Goal: Book appointment/travel/reservation

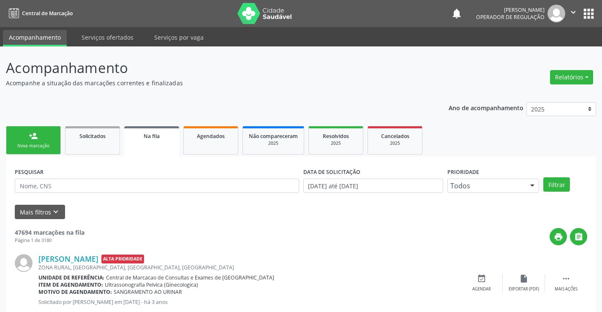
click at [37, 142] on link "person_add Nova marcação" at bounding box center [33, 140] width 55 height 28
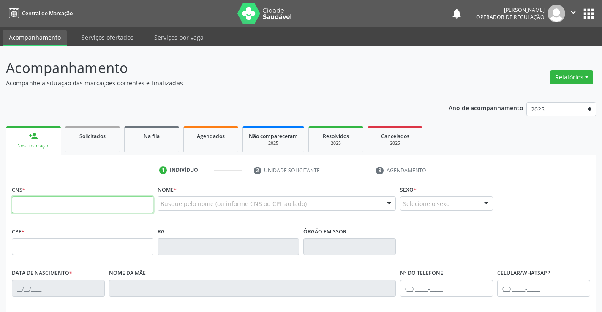
click at [40, 208] on input "text" at bounding box center [83, 204] width 142 height 17
type input "700 7099 9875 5075"
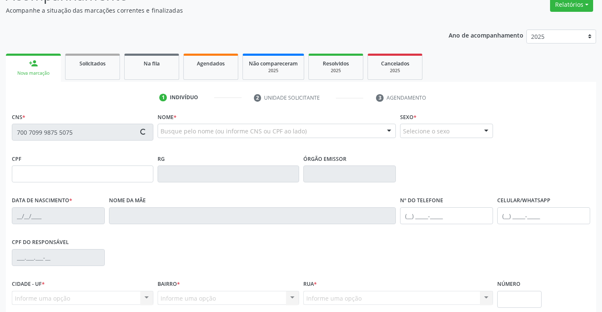
type input "2249274266"
type input "[DATE]"
type input "[PHONE_NUMBER]"
type input "S/N"
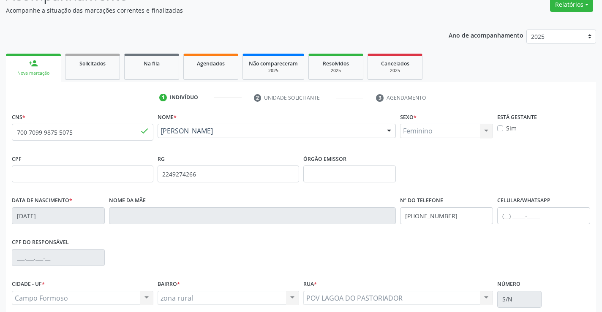
scroll to position [146, 0]
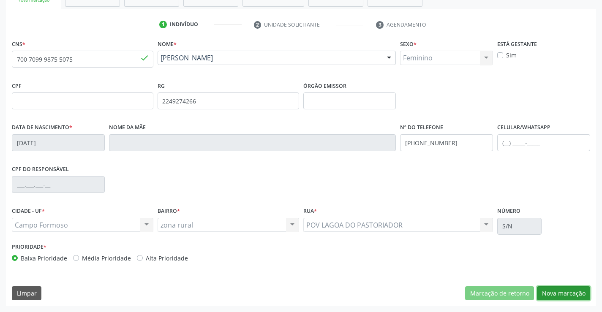
drag, startPoint x: 565, startPoint y: 297, endPoint x: 584, endPoint y: 293, distance: 19.4
click at [564, 297] on button "Nova marcação" at bounding box center [563, 293] width 53 height 14
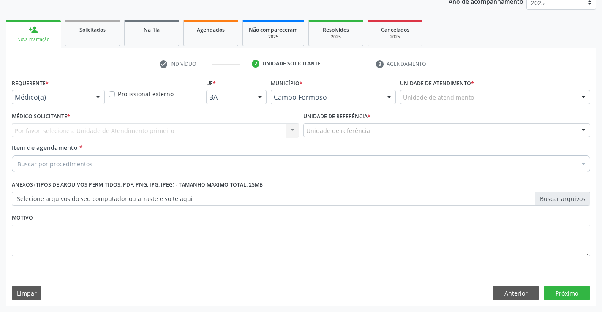
scroll to position [106, 0]
drag, startPoint x: 49, startPoint y: 100, endPoint x: 36, endPoint y: 136, distance: 38.4
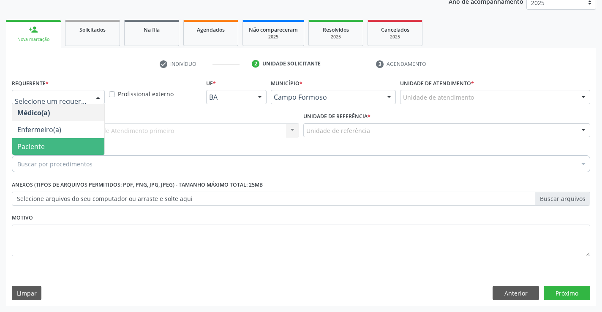
click at [36, 150] on span "Paciente" at bounding box center [30, 146] width 27 height 9
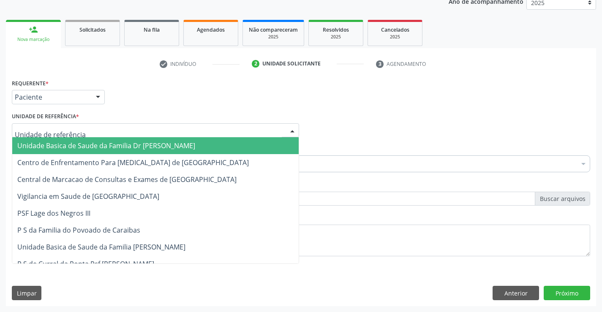
click at [92, 133] on div at bounding box center [155, 130] width 287 height 14
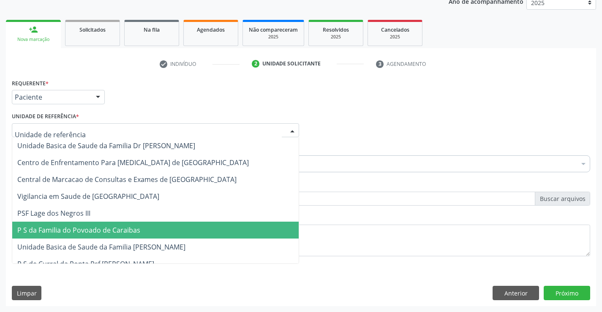
click at [91, 235] on span "P S da Familia do Povoado de Caraibas" at bounding box center [155, 230] width 286 height 17
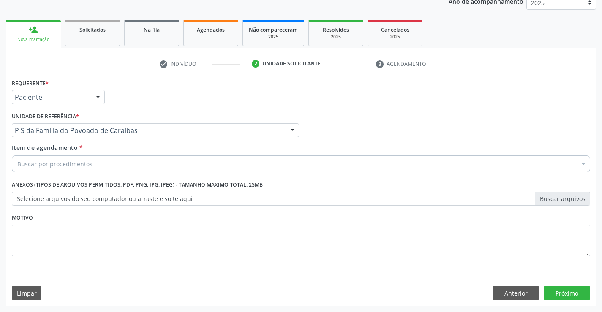
click at [98, 165] on div "Buscar por procedimentos" at bounding box center [301, 163] width 578 height 17
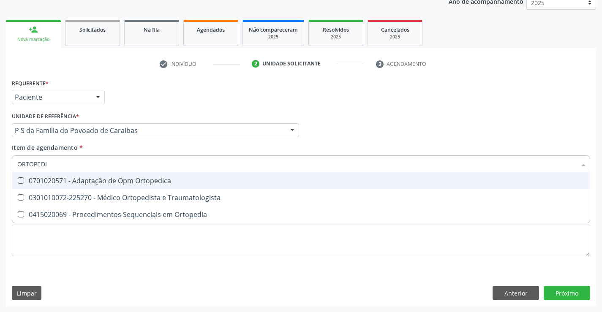
type input "ORTOPEDIS"
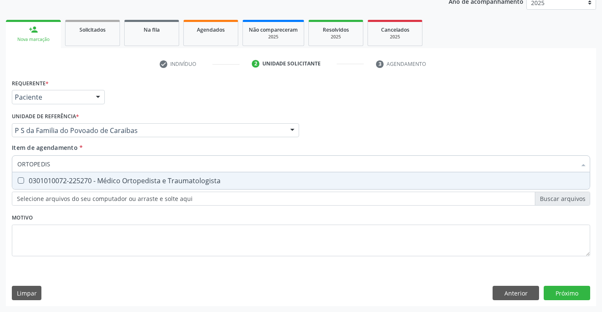
click at [108, 179] on div "0301010072-225270 - Médico Ortopedista e Traumatologista" at bounding box center [300, 180] width 567 height 7
checkbox Traumatologista "true"
drag, startPoint x: 571, startPoint y: 294, endPoint x: 384, endPoint y: 210, distance: 204.7
click at [571, 294] on div "Requerente * Paciente Médico(a) Enfermeiro(a) Paciente Nenhum resultado encontr…" at bounding box center [301, 191] width 590 height 229
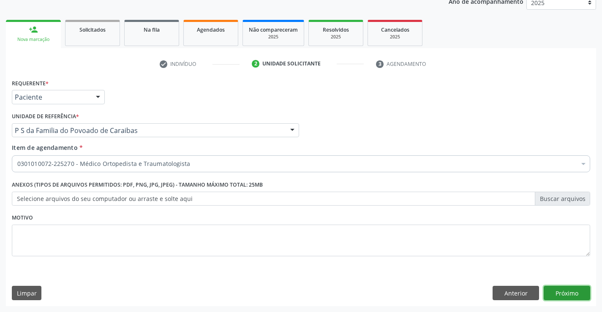
click at [558, 293] on button "Próximo" at bounding box center [567, 293] width 46 height 14
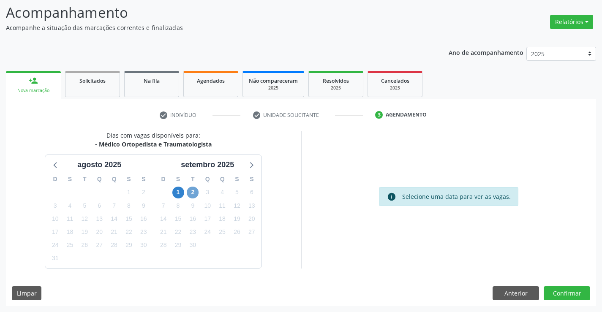
click at [193, 194] on span "2" at bounding box center [193, 193] width 12 height 12
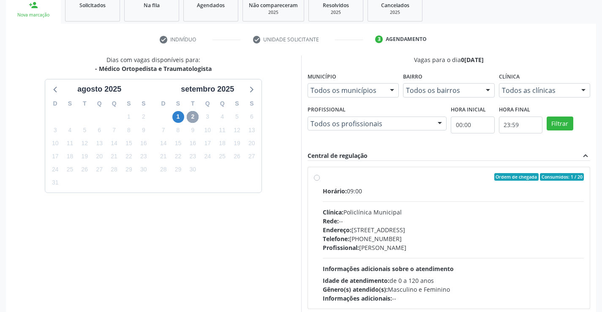
scroll to position [193, 0]
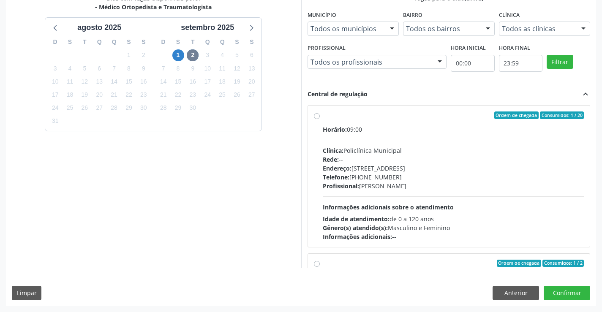
click at [459, 212] on div "Horário: 09:00 Clínica: Policlínica Municipal Rede: -- [GEOGRAPHIC_DATA]: [STRE…" at bounding box center [453, 183] width 261 height 116
click at [320, 119] on input "Ordem de chegada Consumidos: 1 / 20 Horário: 09:00 Clínica: Policlínica Municip…" at bounding box center [317, 116] width 6 height 8
radio input "true"
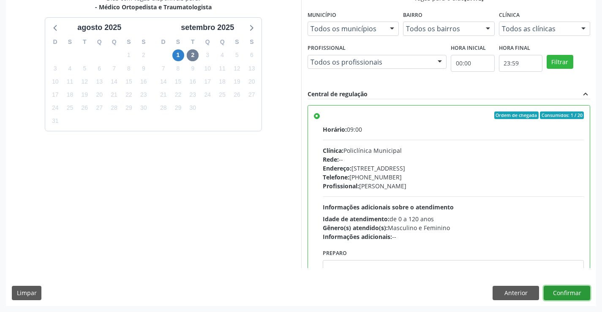
click at [556, 292] on button "Confirmar" at bounding box center [567, 293] width 46 height 14
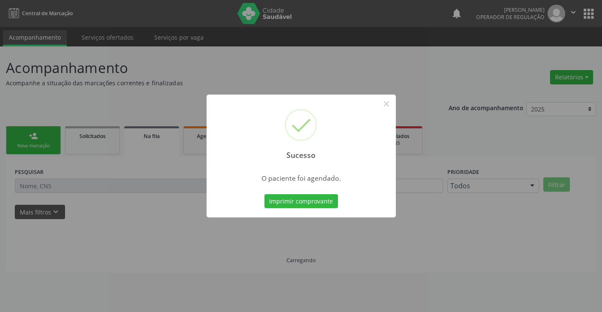
scroll to position [0, 0]
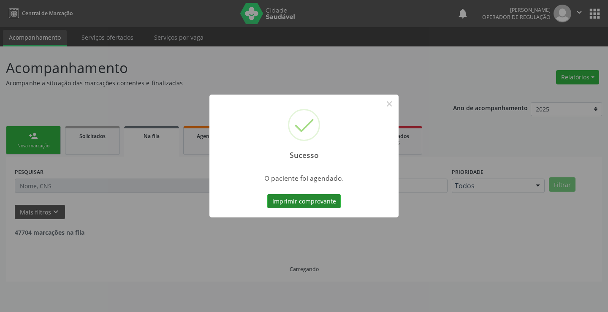
click at [305, 203] on button "Imprimir comprovante" at bounding box center [303, 201] width 73 height 14
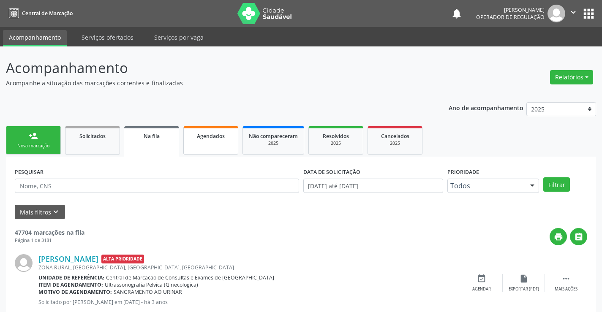
click at [205, 129] on link "Agendados" at bounding box center [210, 140] width 55 height 28
click at [205, 136] on span "Agendados" at bounding box center [211, 136] width 28 height 7
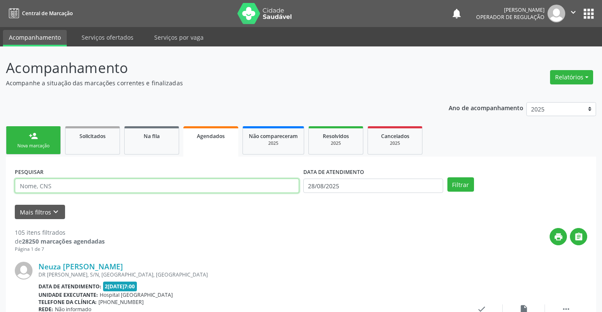
click at [87, 188] on input "text" at bounding box center [157, 186] width 284 height 14
type input "705003834951752"
click at [447, 177] on button "Filtrar" at bounding box center [460, 184] width 27 height 14
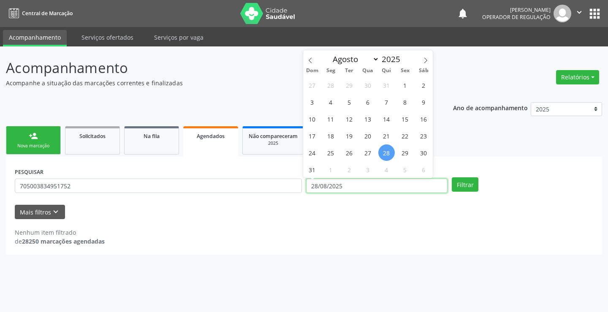
click at [378, 189] on input "28/08/2025" at bounding box center [377, 186] width 142 height 14
click at [468, 186] on button "Filtrar" at bounding box center [465, 184] width 27 height 14
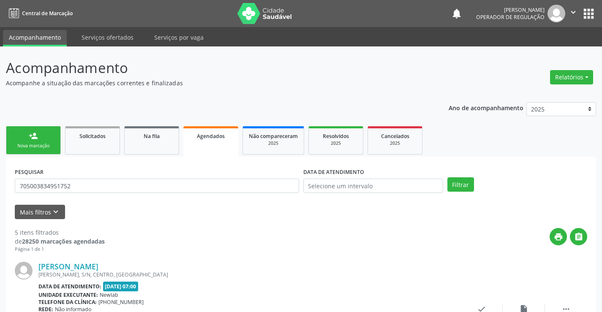
click at [32, 139] on div "person_add" at bounding box center [33, 135] width 9 height 9
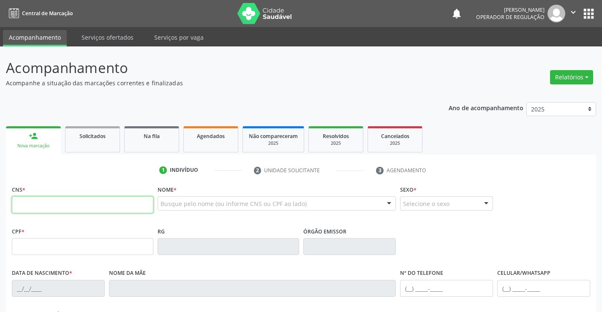
click at [46, 208] on input "text" at bounding box center [83, 204] width 142 height 17
type input "704 1026 9967 9050"
type input "032.467.365-53"
type input "0[DATE]"
type input "[PHONE_NUMBER]"
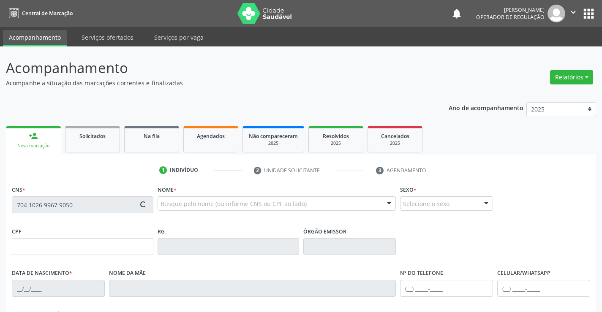
type input "[PHONE_NUMBER]"
type input "032.467.365-53"
type input "SN"
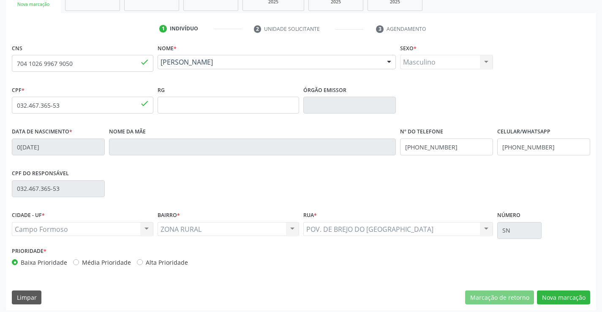
scroll to position [146, 0]
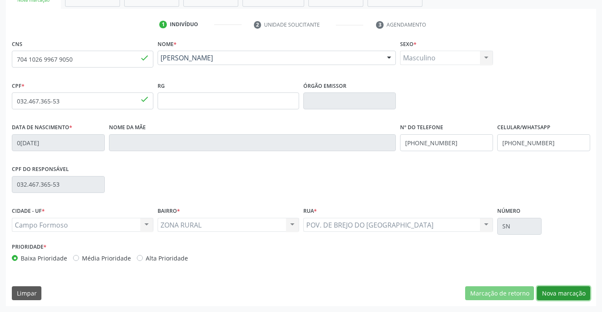
click at [567, 289] on button "Nova marcação" at bounding box center [563, 293] width 53 height 14
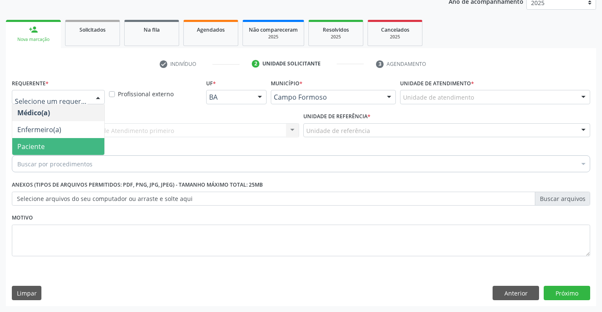
click at [32, 138] on span "Paciente" at bounding box center [58, 146] width 92 height 17
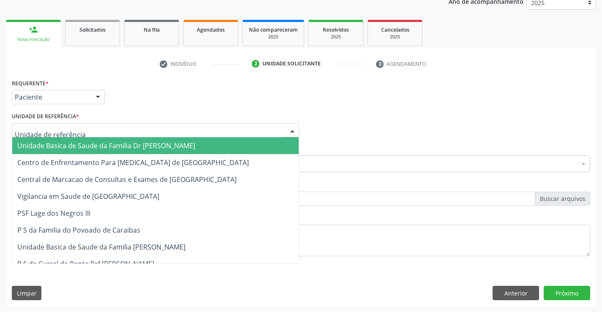
click at [99, 127] on div at bounding box center [155, 130] width 287 height 14
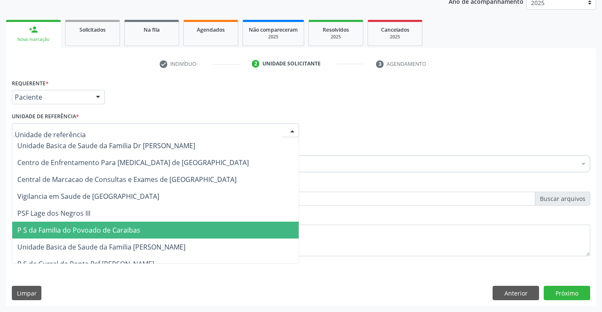
click at [97, 234] on span "P S da Familia do Povoado de Caraibas" at bounding box center [78, 230] width 123 height 9
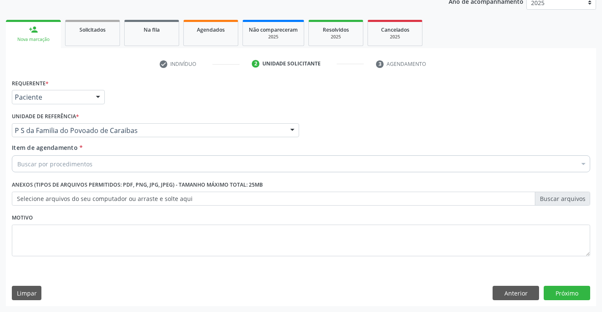
click at [94, 166] on div "Buscar por procedimentos" at bounding box center [301, 163] width 578 height 17
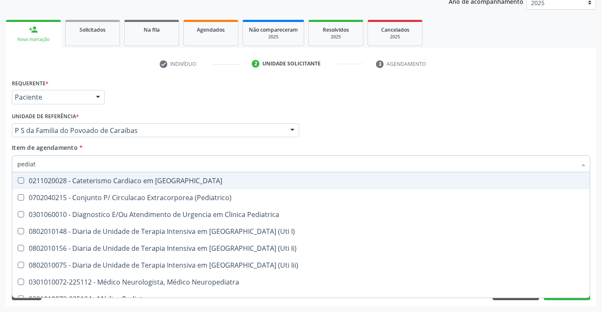
type input "pediatr"
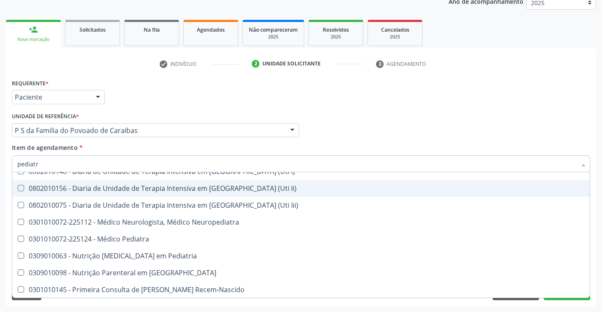
scroll to position [60, 0]
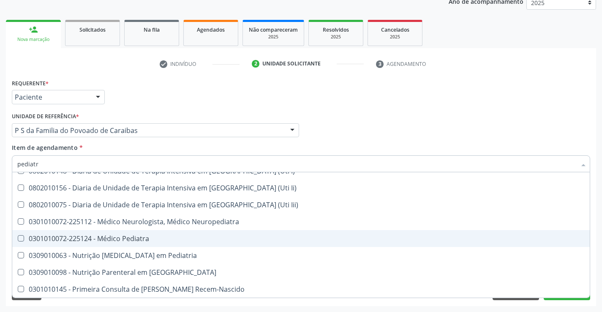
click at [146, 239] on div "0301010072-225124 - Médico Pediatra" at bounding box center [300, 238] width 567 height 7
checkbox Pediatra "true"
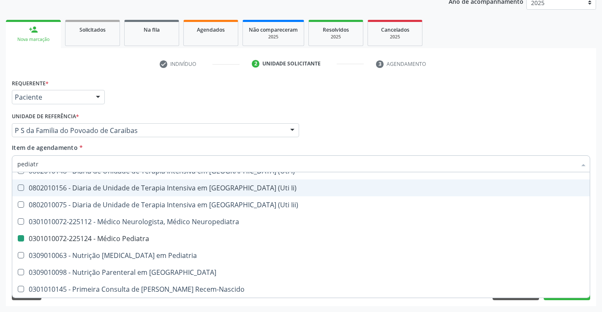
click at [554, 115] on div "Médico Solicitante Por favor, selecione a Unidade de Atendimento primeiro Nenhu…" at bounding box center [301, 126] width 582 height 33
checkbox \(Pediatrico\) "true"
checkbox Pediatra "false"
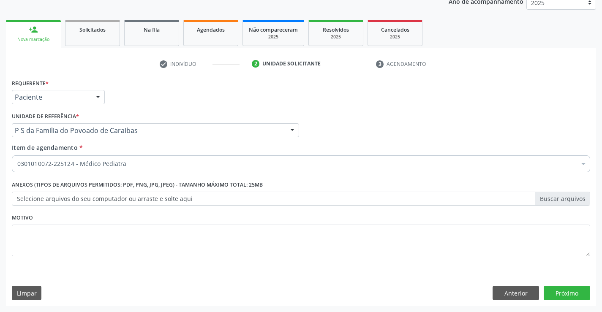
scroll to position [0, 0]
click at [567, 291] on button "Próximo" at bounding box center [567, 293] width 46 height 14
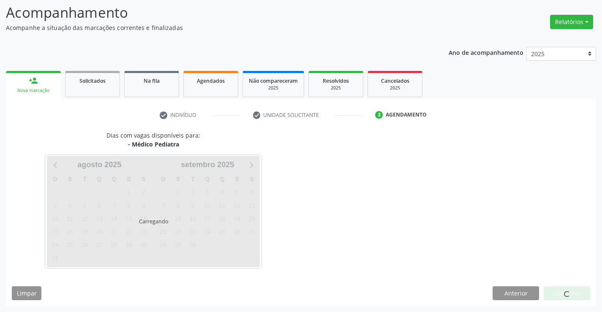
scroll to position [55, 0]
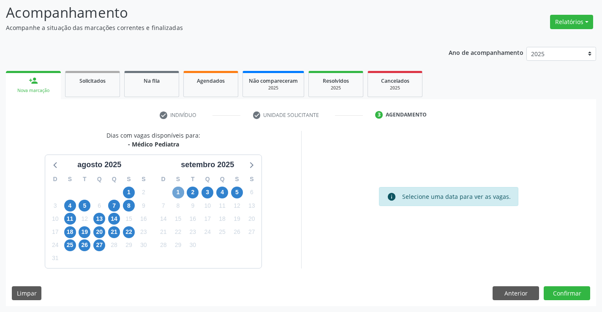
click at [180, 193] on span "1" at bounding box center [178, 193] width 12 height 12
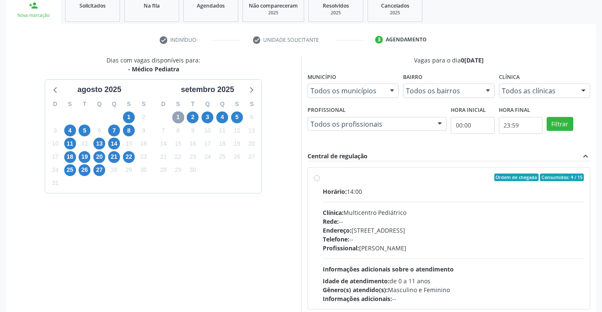
scroll to position [140, 0]
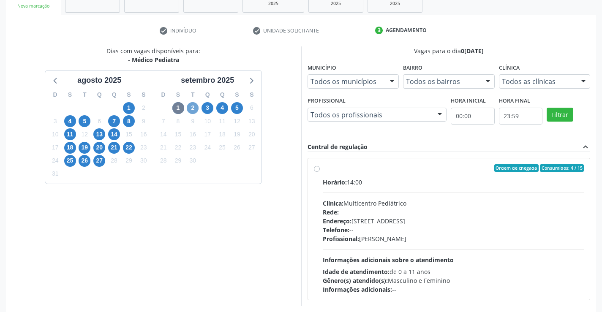
click at [190, 105] on span "2" at bounding box center [193, 108] width 12 height 12
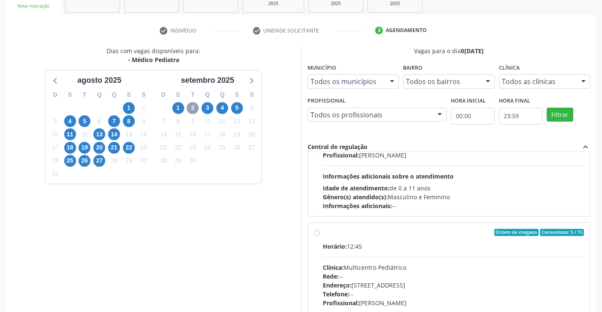
scroll to position [84, 0]
click at [427, 267] on div "Clínica: Multicentro Pediátrico" at bounding box center [453, 266] width 261 height 9
click at [320, 236] on input "Ordem de chegada Consumidos: 5 / 15 Horário: 12:45 Clínica: Multicentro Pediátr…" at bounding box center [317, 232] width 6 height 8
radio input "true"
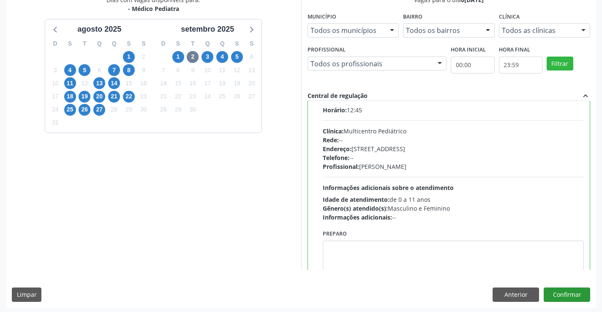
scroll to position [193, 0]
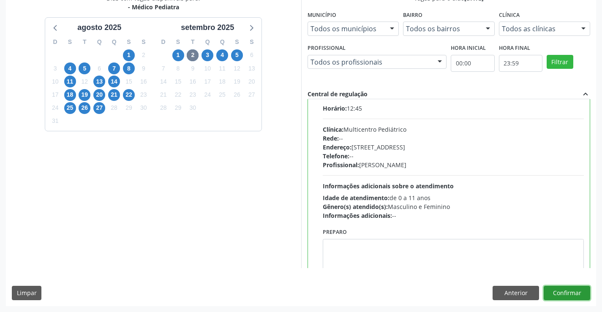
click at [562, 294] on button "Confirmar" at bounding box center [567, 293] width 46 height 14
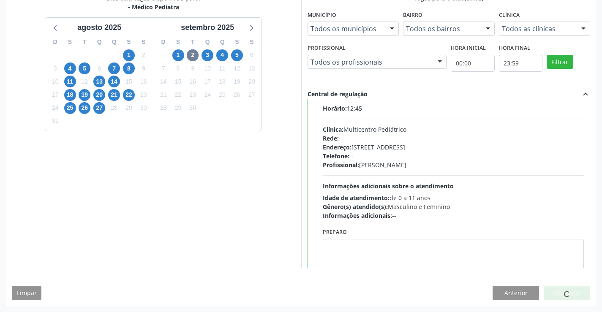
scroll to position [0, 0]
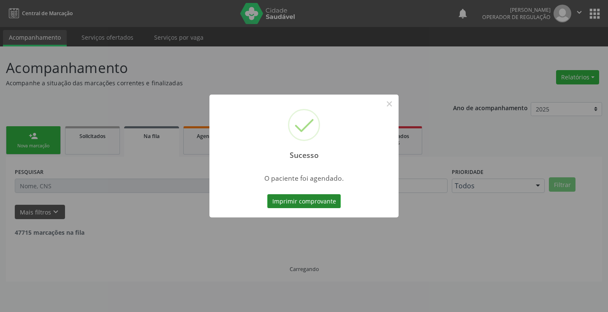
click at [318, 203] on button "Imprimir comprovante" at bounding box center [303, 201] width 73 height 14
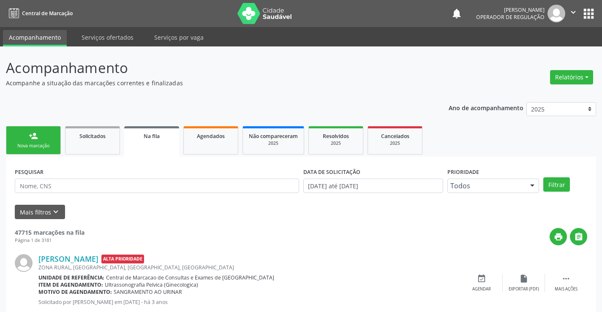
click at [29, 137] on div "person_add" at bounding box center [33, 135] width 9 height 9
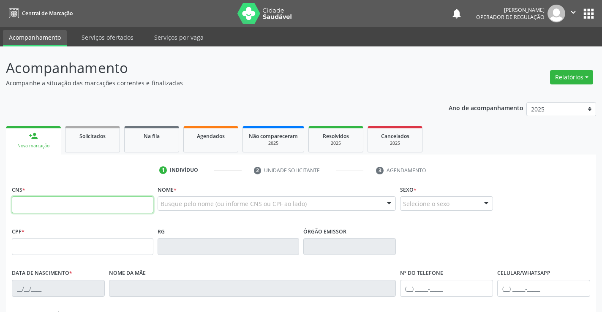
click at [33, 208] on input "text" at bounding box center [83, 204] width 142 height 17
type input "700 0066 5387 1902"
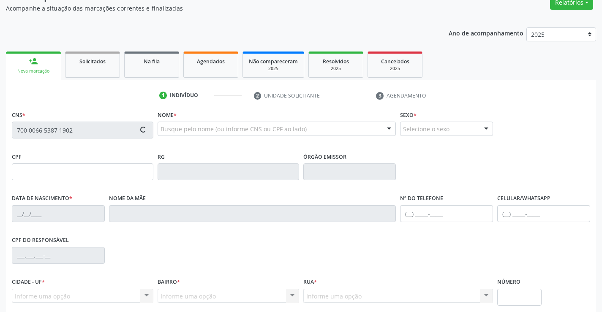
scroll to position [146, 0]
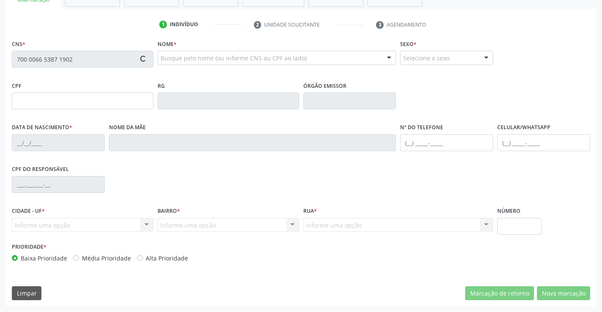
type input "[DATE]"
type input "[PHONE_NUMBER]"
type input "S/N"
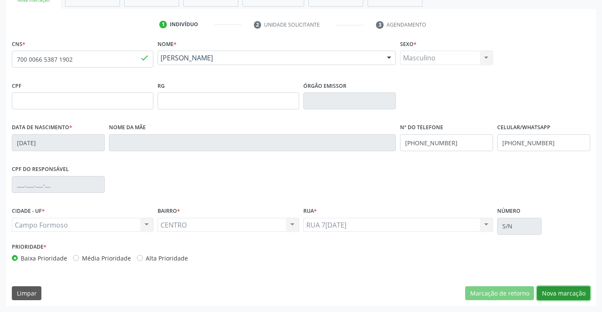
click at [561, 294] on button "Nova marcação" at bounding box center [563, 293] width 53 height 14
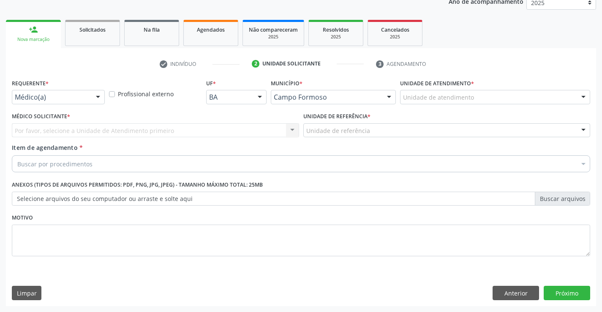
scroll to position [106, 0]
drag, startPoint x: 71, startPoint y: 95, endPoint x: 68, endPoint y: 104, distance: 10.2
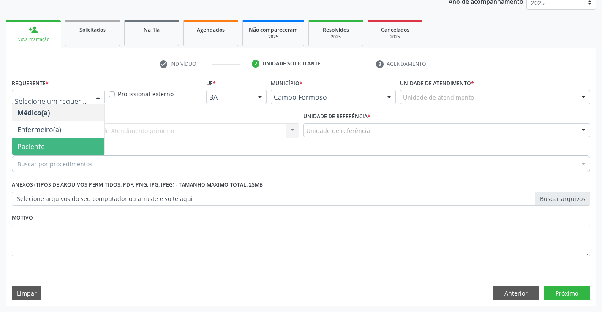
click at [48, 142] on span "Paciente" at bounding box center [58, 146] width 92 height 17
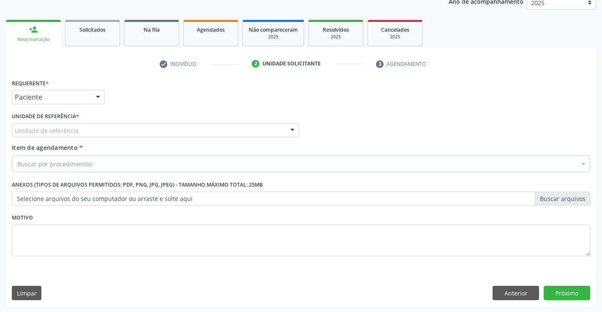
drag, startPoint x: 121, startPoint y: 127, endPoint x: 106, endPoint y: 158, distance: 34.6
click at [121, 128] on div "Unidade de referência" at bounding box center [155, 130] width 287 height 14
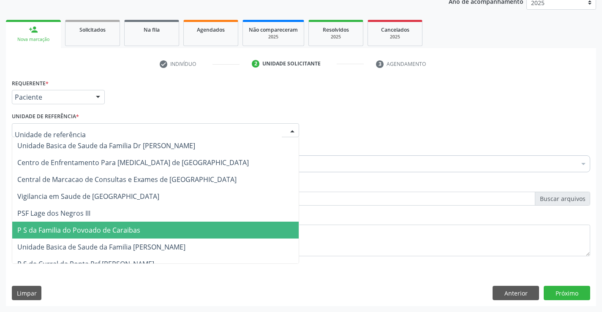
click at [110, 231] on span "P S da Familia do Povoado de Caraibas" at bounding box center [78, 230] width 123 height 9
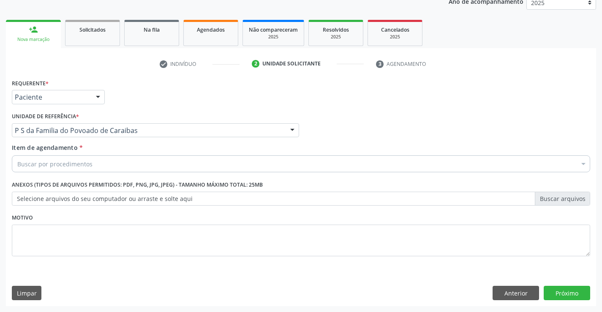
click at [113, 163] on div "Buscar por procedimentos" at bounding box center [301, 163] width 578 height 17
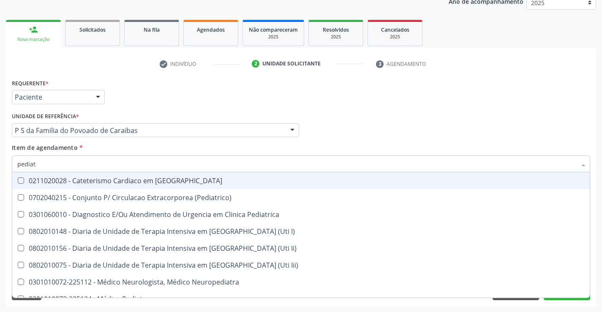
type input "pediatr"
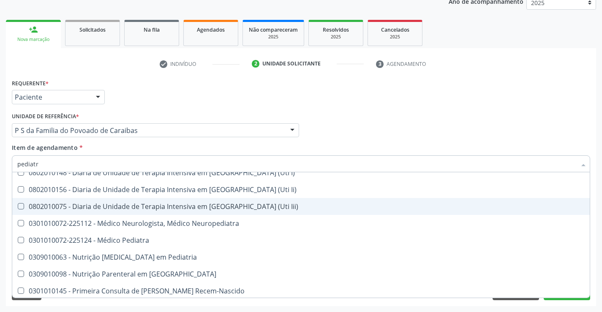
scroll to position [60, 0]
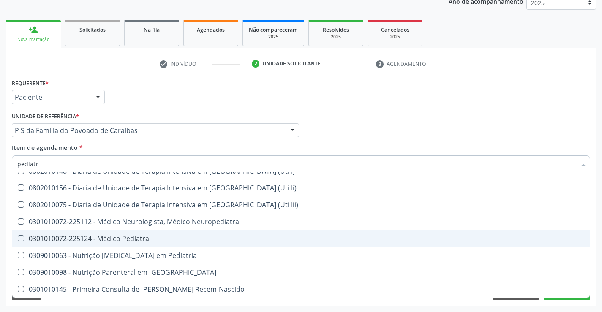
click at [150, 239] on div "0301010072-225124 - Médico Pediatra" at bounding box center [300, 238] width 567 height 7
checkbox Pediatra "true"
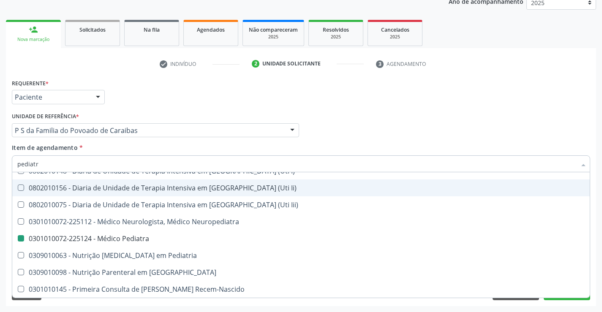
click at [570, 116] on div "Médico Solicitante Por favor, selecione a Unidade de Atendimento primeiro Nenhu…" at bounding box center [301, 126] width 582 height 33
checkbox \(Pediatrico\) "true"
checkbox Pediatra "false"
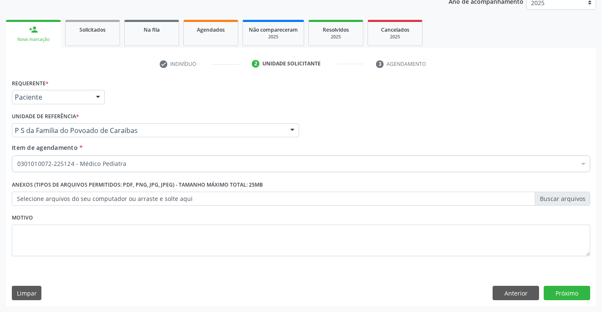
scroll to position [0, 0]
click at [563, 295] on button "Próximo" at bounding box center [567, 293] width 46 height 14
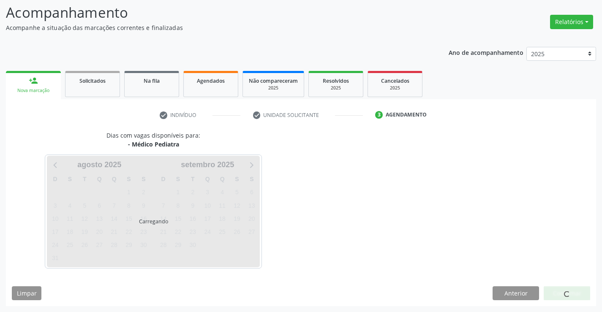
scroll to position [55, 0]
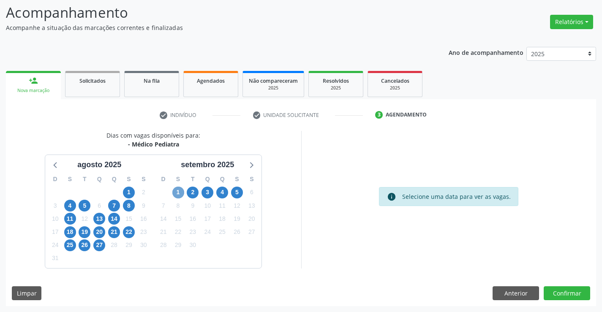
click at [178, 192] on span "1" at bounding box center [178, 193] width 12 height 12
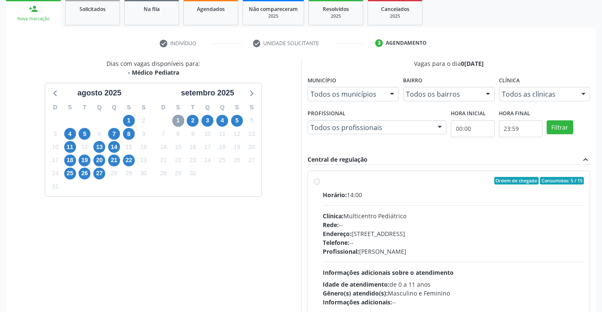
scroll to position [177, 0]
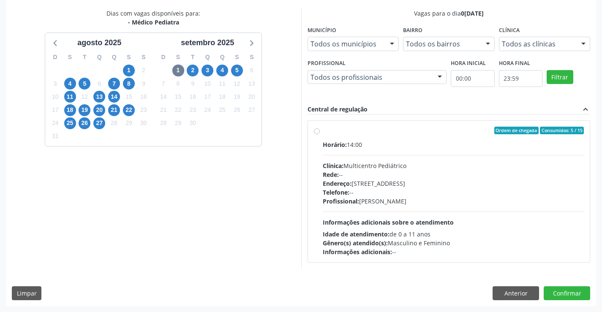
click at [456, 218] on div "Horário: 14:00 Clínica: Multicentro Pediátrico Rede: -- Endereço: [GEOGRAPHIC_D…" at bounding box center [453, 198] width 261 height 116
click at [320, 134] on input "Ordem de chegada Consumidos: 5 / 15 Horário: 14:00 Clínica: Multicentro Pediátr…" at bounding box center [317, 131] width 6 height 8
radio input "true"
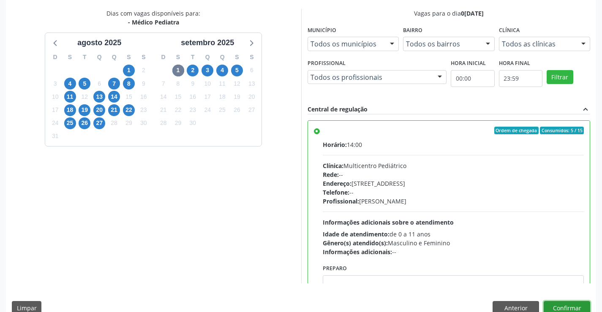
click at [550, 305] on button "Confirmar" at bounding box center [567, 308] width 46 height 14
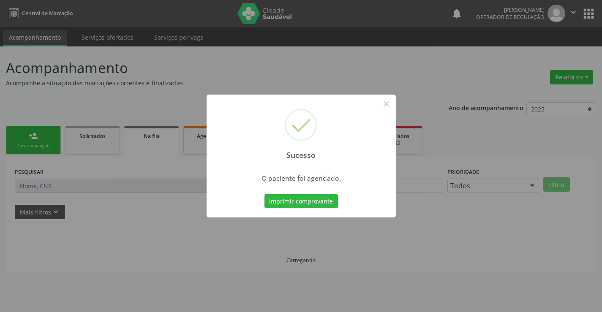
scroll to position [0, 0]
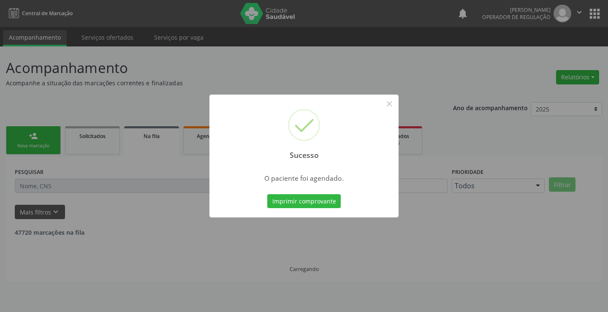
click at [287, 211] on div "Sucesso × O paciente foi agendado. Imprimir comprovante Cancel" at bounding box center [304, 156] width 189 height 123
click at [292, 204] on button "Imprimir comprovante" at bounding box center [303, 201] width 73 height 14
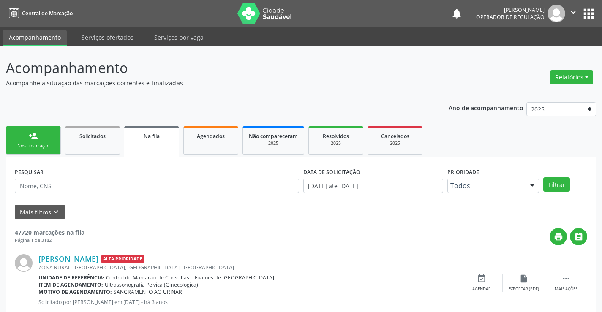
click at [36, 142] on link "person_add Nova marcação" at bounding box center [33, 140] width 55 height 28
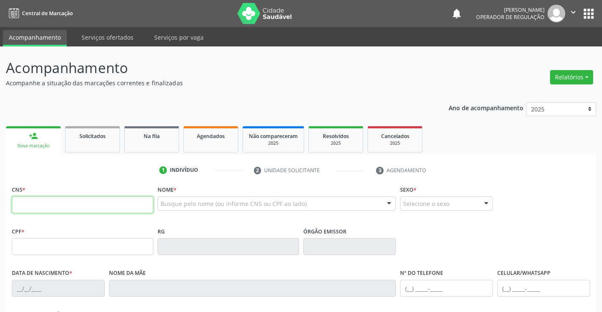
click at [45, 203] on input "text" at bounding box center [83, 204] width 142 height 17
type input "702 0028 7087 2780"
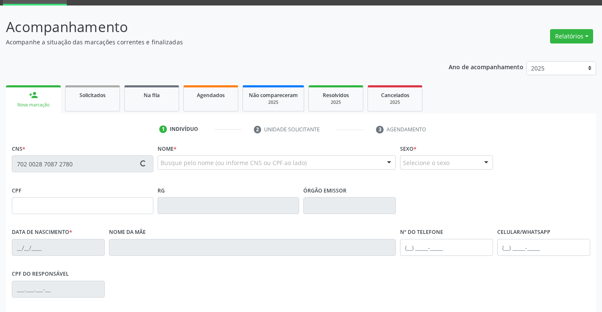
type input "0540903426"
type input "[DATE]"
type input "[PHONE_NUMBER]"
type input "049.437.385-75"
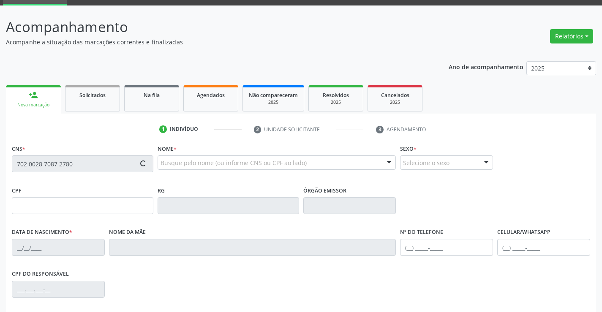
type input "S/N"
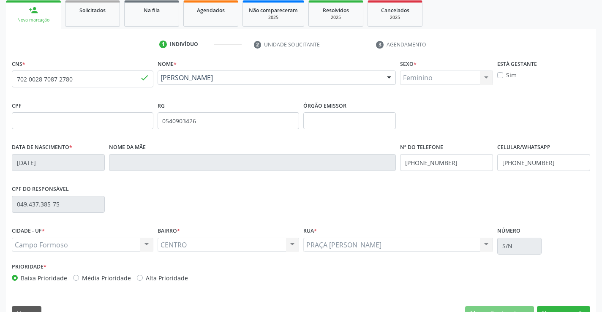
scroll to position [146, 0]
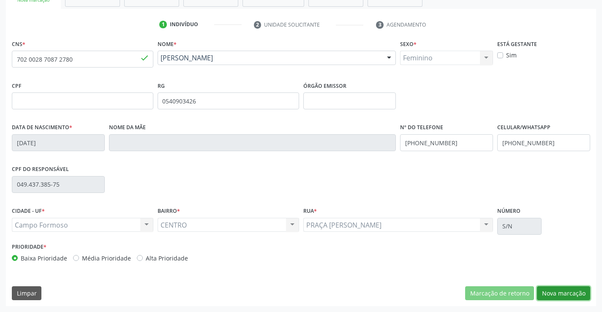
click at [566, 291] on button "Nova marcação" at bounding box center [563, 293] width 53 height 14
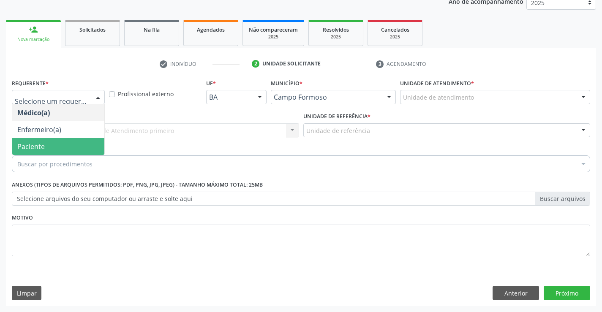
click at [35, 142] on span "Paciente" at bounding box center [30, 146] width 27 height 9
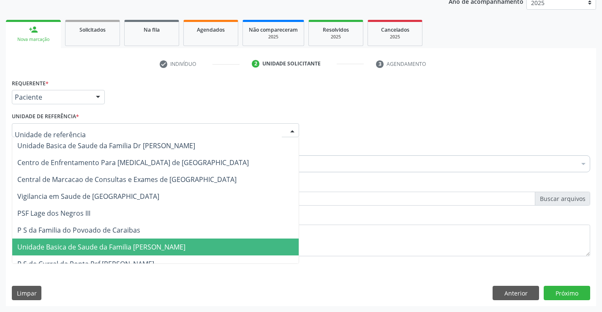
click at [81, 245] on span "Unidade Basica de Saude da Familia [PERSON_NAME]" at bounding box center [101, 246] width 168 height 9
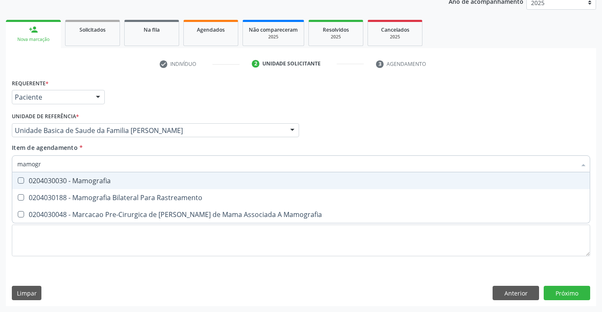
type input "mamogra"
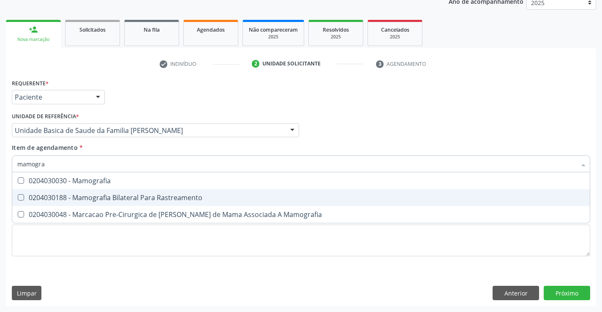
drag, startPoint x: 89, startPoint y: 196, endPoint x: 0, endPoint y: 176, distance: 91.3
click at [89, 197] on div "0204030188 - Mamografia Bilateral Para Rastreamento" at bounding box center [300, 197] width 567 height 7
checkbox Rastreamento "true"
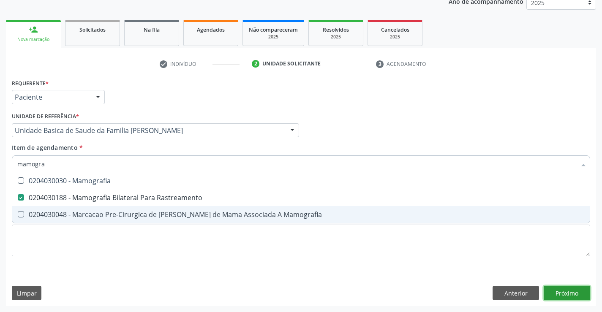
click at [573, 296] on div "Requerente * Paciente Médico(a) Enfermeiro(a) Paciente Nenhum resultado encontr…" at bounding box center [301, 191] width 590 height 229
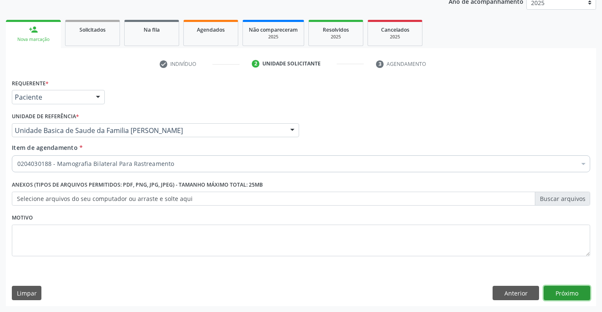
click at [572, 296] on button "Próximo" at bounding box center [567, 293] width 46 height 14
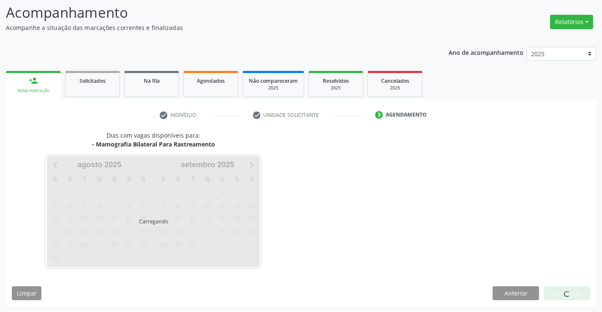
scroll to position [55, 0]
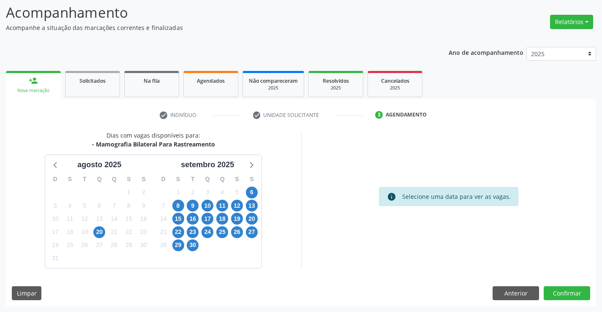
click at [185, 203] on div "9" at bounding box center [192, 205] width 15 height 13
click at [182, 204] on span "8" at bounding box center [178, 206] width 12 height 12
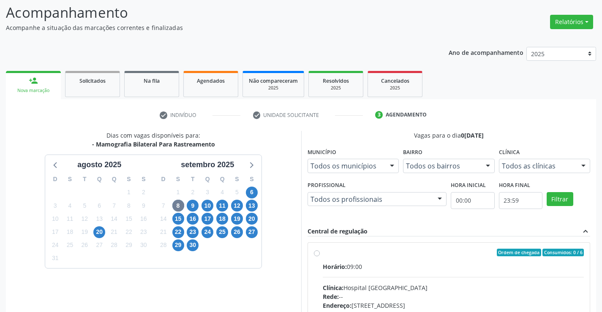
click at [402, 264] on div "Horário: 09:00" at bounding box center [453, 266] width 261 height 9
click at [320, 256] on input "Ordem de chegada Consumidos: 0 / 6 Horário: 09:00 Clínica: Hospital [GEOGRAPHIC…" at bounding box center [317, 253] width 6 height 8
radio input "true"
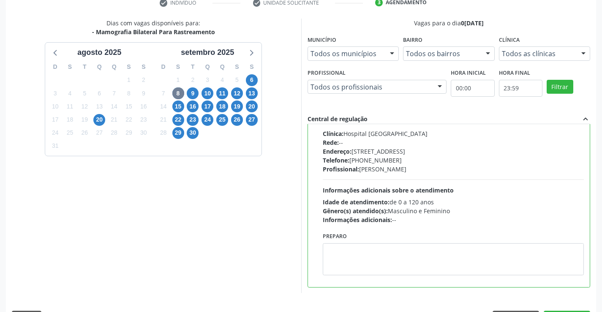
scroll to position [193, 0]
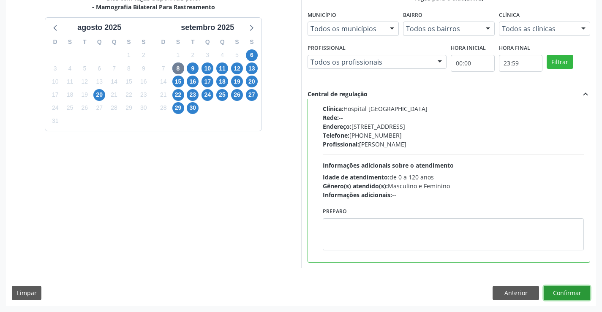
click at [562, 299] on button "Confirmar" at bounding box center [567, 293] width 46 height 14
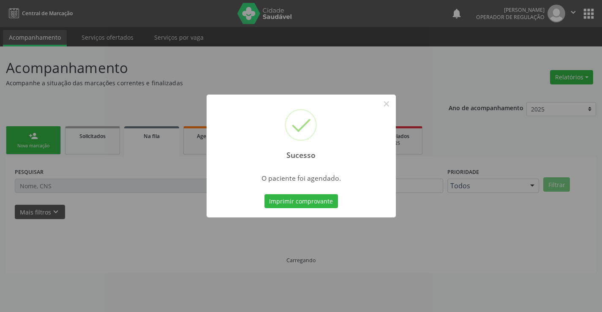
scroll to position [0, 0]
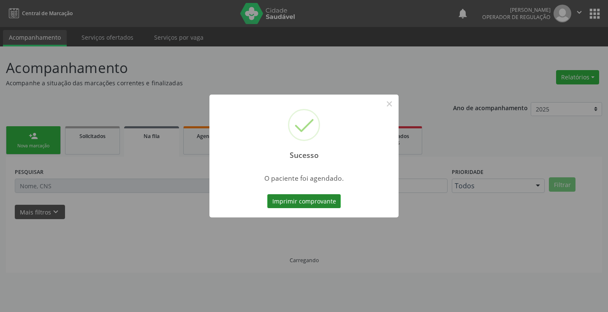
click at [315, 201] on button "Imprimir comprovante" at bounding box center [303, 201] width 73 height 14
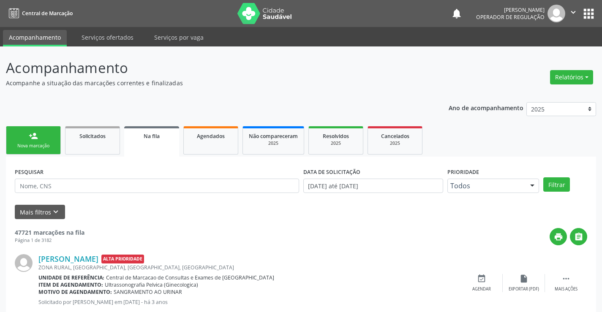
click at [36, 134] on div "person_add" at bounding box center [33, 135] width 9 height 9
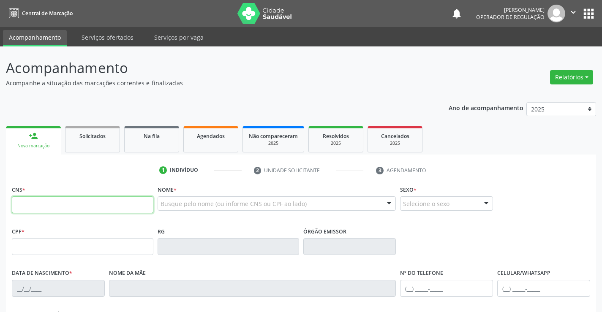
click at [35, 199] on input "text" at bounding box center [83, 204] width 142 height 17
type input "703 5030 5492 8130"
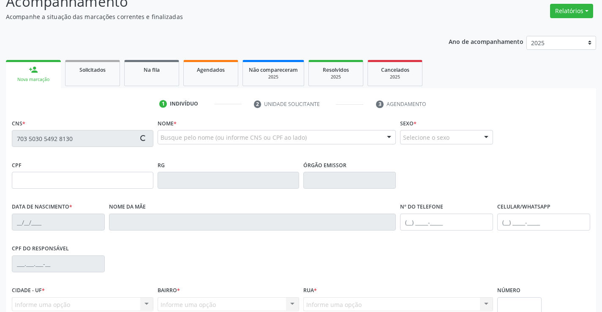
type input "0739388746"
type input "[DATE]"
type input "[PHONE_NUMBER]"
type input "sn"
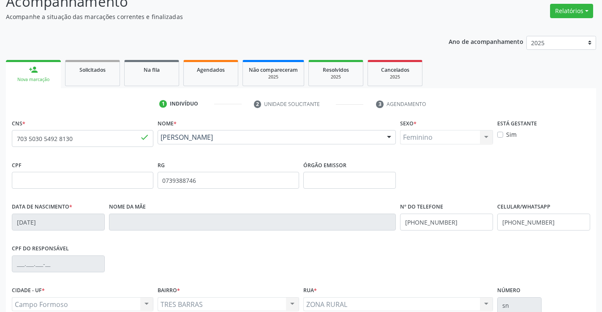
scroll to position [146, 0]
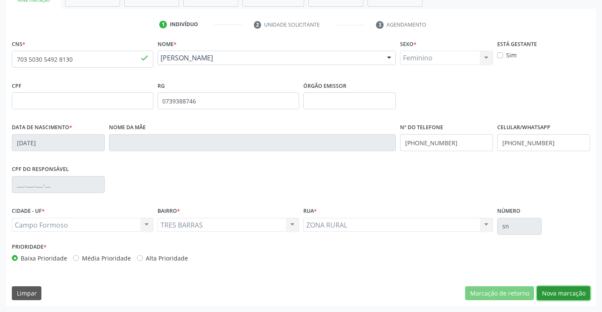
click at [553, 291] on button "Nova marcação" at bounding box center [563, 293] width 53 height 14
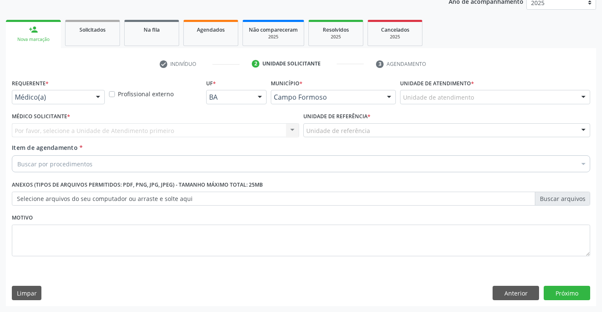
scroll to position [106, 0]
drag, startPoint x: 52, startPoint y: 98, endPoint x: 38, endPoint y: 113, distance: 20.4
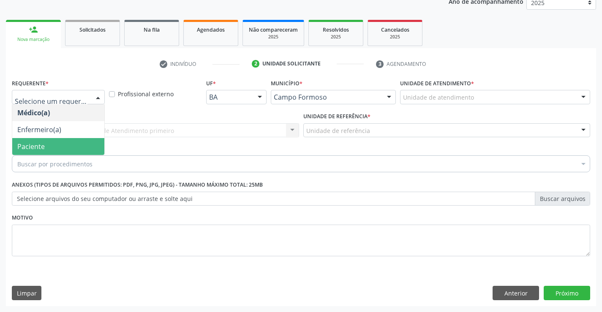
click at [35, 144] on span "Paciente" at bounding box center [30, 146] width 27 height 9
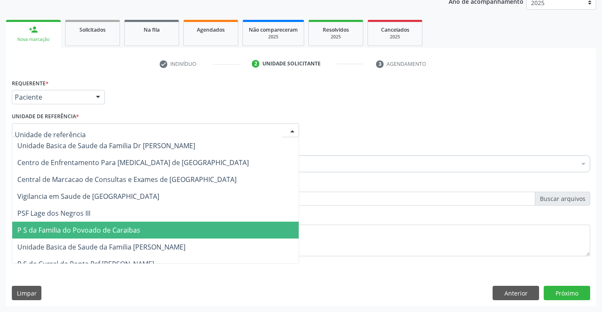
click at [85, 229] on span "P S da Familia do Povoado de Caraibas" at bounding box center [78, 230] width 123 height 9
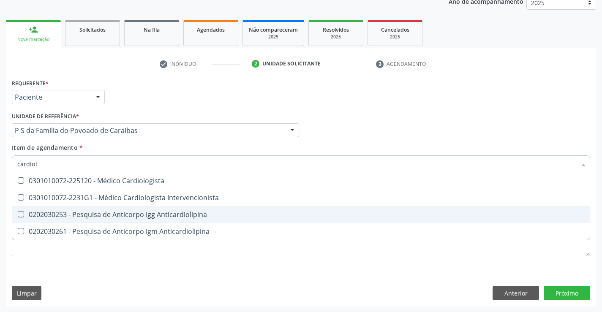
scroll to position [0, 0]
type input "cardiolo"
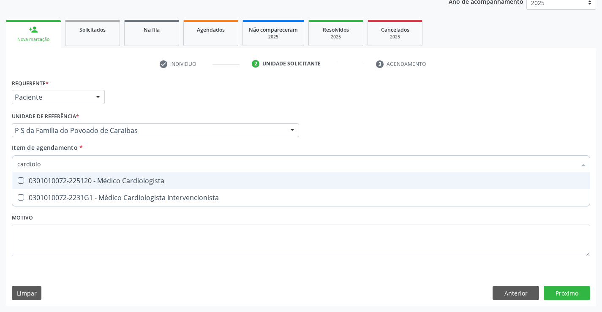
click at [164, 175] on span "0301010072-225120 - Médico Cardiologista" at bounding box center [300, 180] width 577 height 17
checkbox Cardiologista "true"
click at [160, 163] on input "cardiolo" at bounding box center [296, 163] width 559 height 17
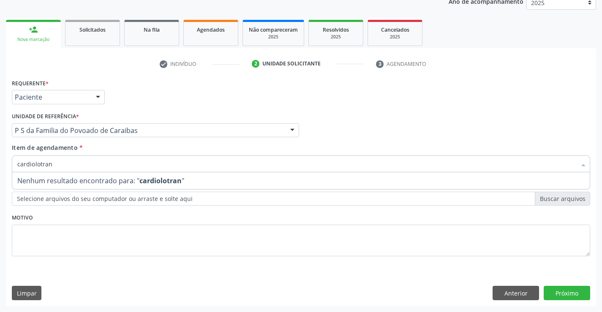
click at [164, 98] on div "Requerente * Paciente Médico(a) Enfermeiro(a) Paciente Nenhum resultado encontr…" at bounding box center [301, 93] width 582 height 33
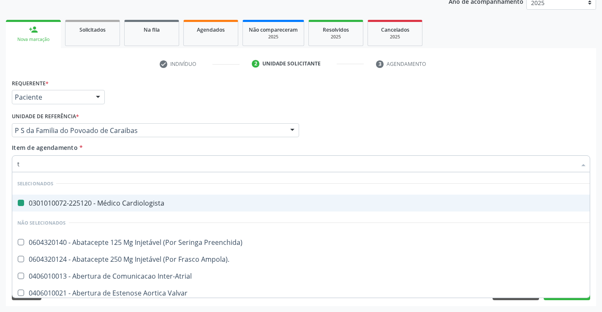
type input "tr"
checkbox Cardiologista "false"
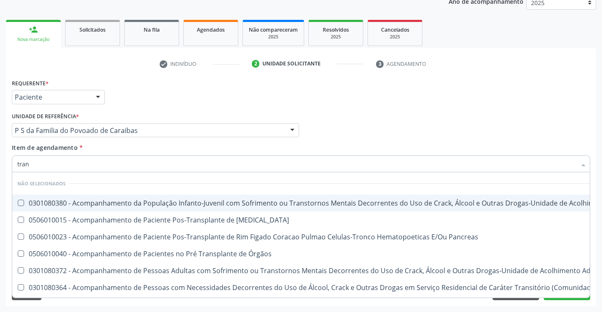
type input "TRANSVA"
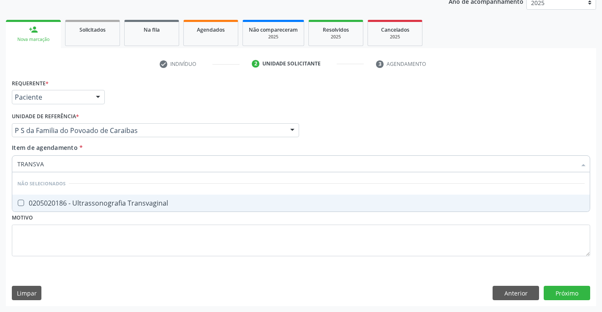
click at [141, 209] on span "0205020186 - Ultrassonografia Transvaginal" at bounding box center [300, 203] width 577 height 17
checkbox Transvaginal "true"
click at [577, 297] on div "Requerente * Paciente Médico(a) Enfermeiro(a) Paciente Nenhum resultado encontr…" at bounding box center [301, 191] width 590 height 229
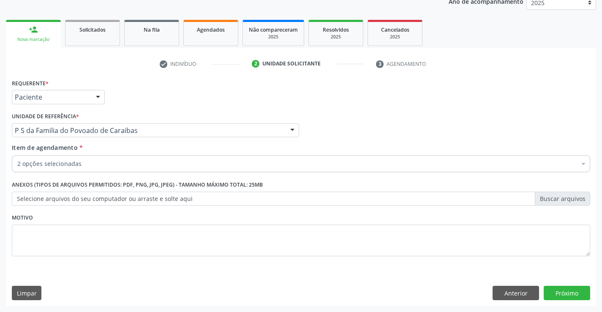
click at [578, 301] on div "Requerente * Paciente Médico(a) Enfermeiro(a) Paciente Nenhum resultado encontr…" at bounding box center [301, 191] width 590 height 229
click at [576, 293] on button "Próximo" at bounding box center [567, 293] width 46 height 14
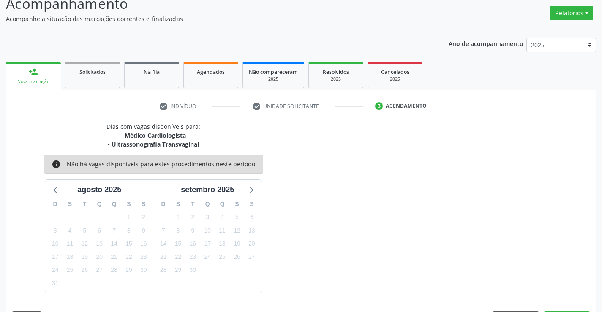
scroll to position [89, 0]
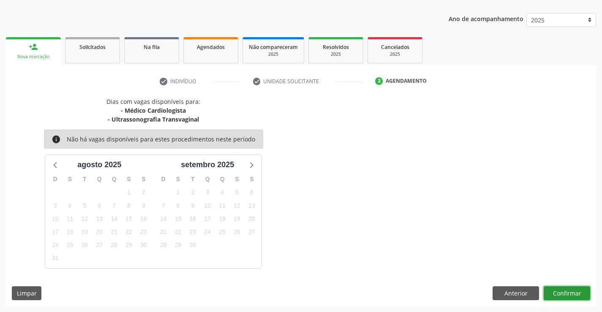
click at [555, 289] on button "Confirmar" at bounding box center [567, 293] width 46 height 14
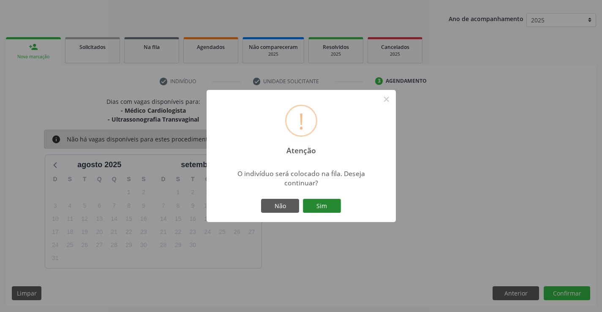
click at [322, 203] on button "Sim" at bounding box center [322, 206] width 38 height 14
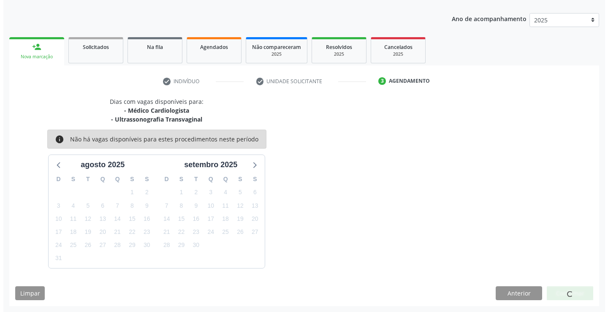
scroll to position [0, 0]
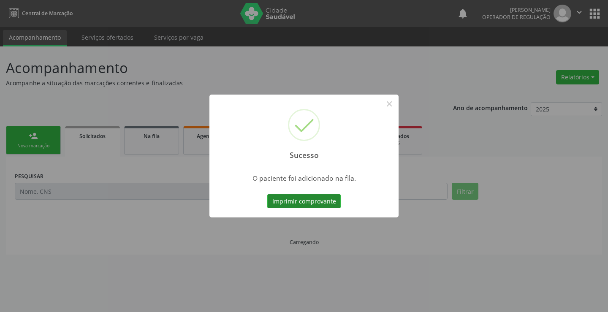
click at [306, 203] on button "Imprimir comprovante" at bounding box center [303, 201] width 73 height 14
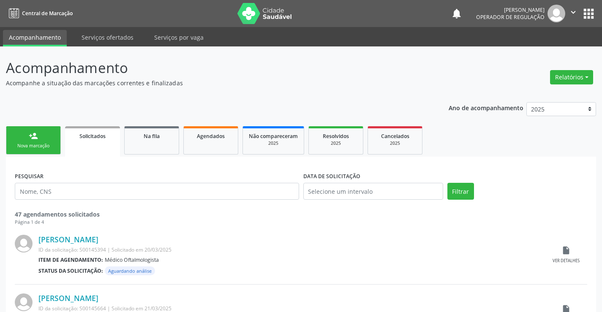
click at [572, 12] on icon "" at bounding box center [573, 12] width 9 height 9
click at [540, 53] on link "Sair" at bounding box center [551, 52] width 58 height 12
